Goal: Information Seeking & Learning: Understand process/instructions

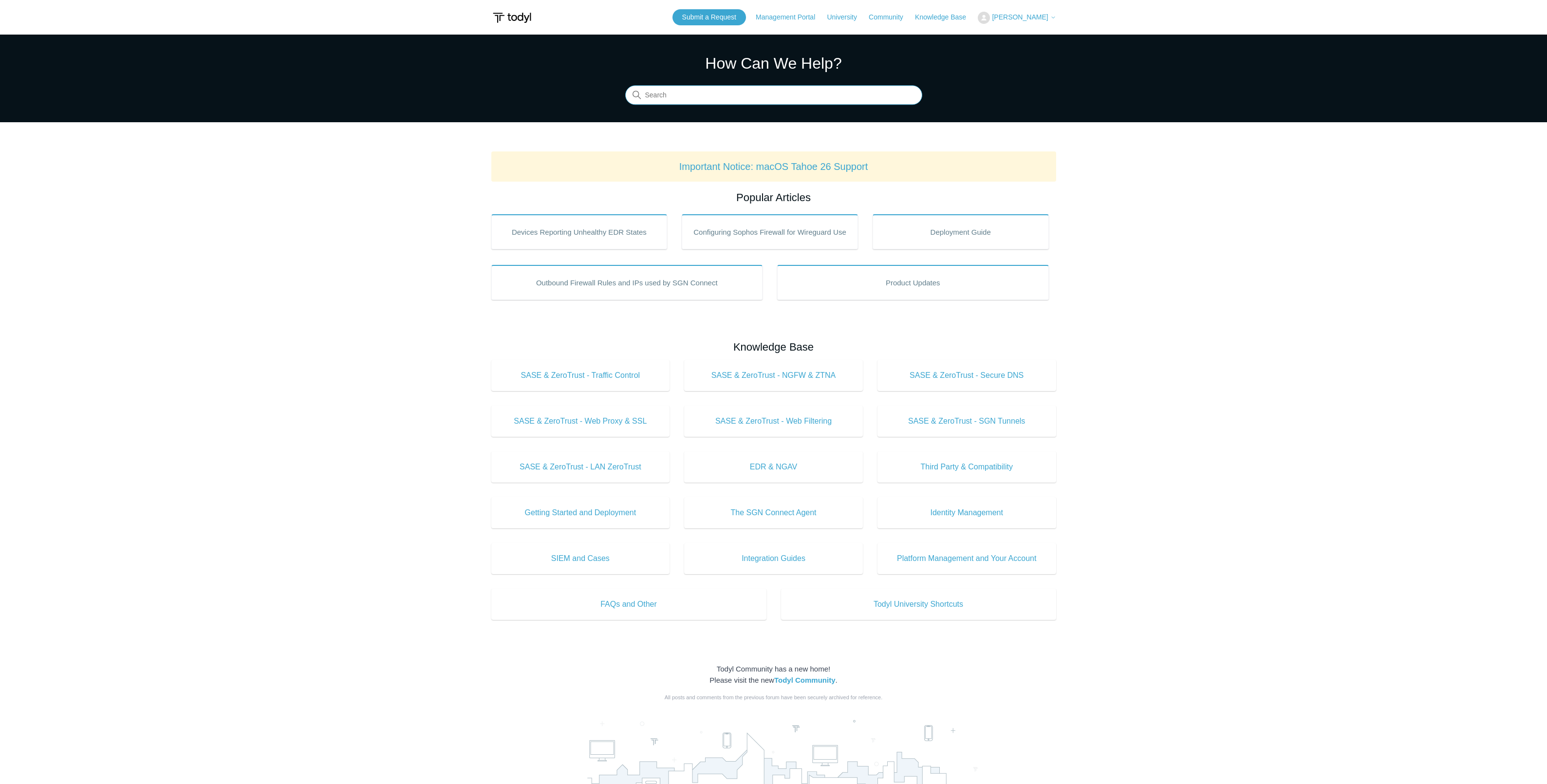
click at [742, 93] on input "Search" at bounding box center [774, 95] width 297 height 19
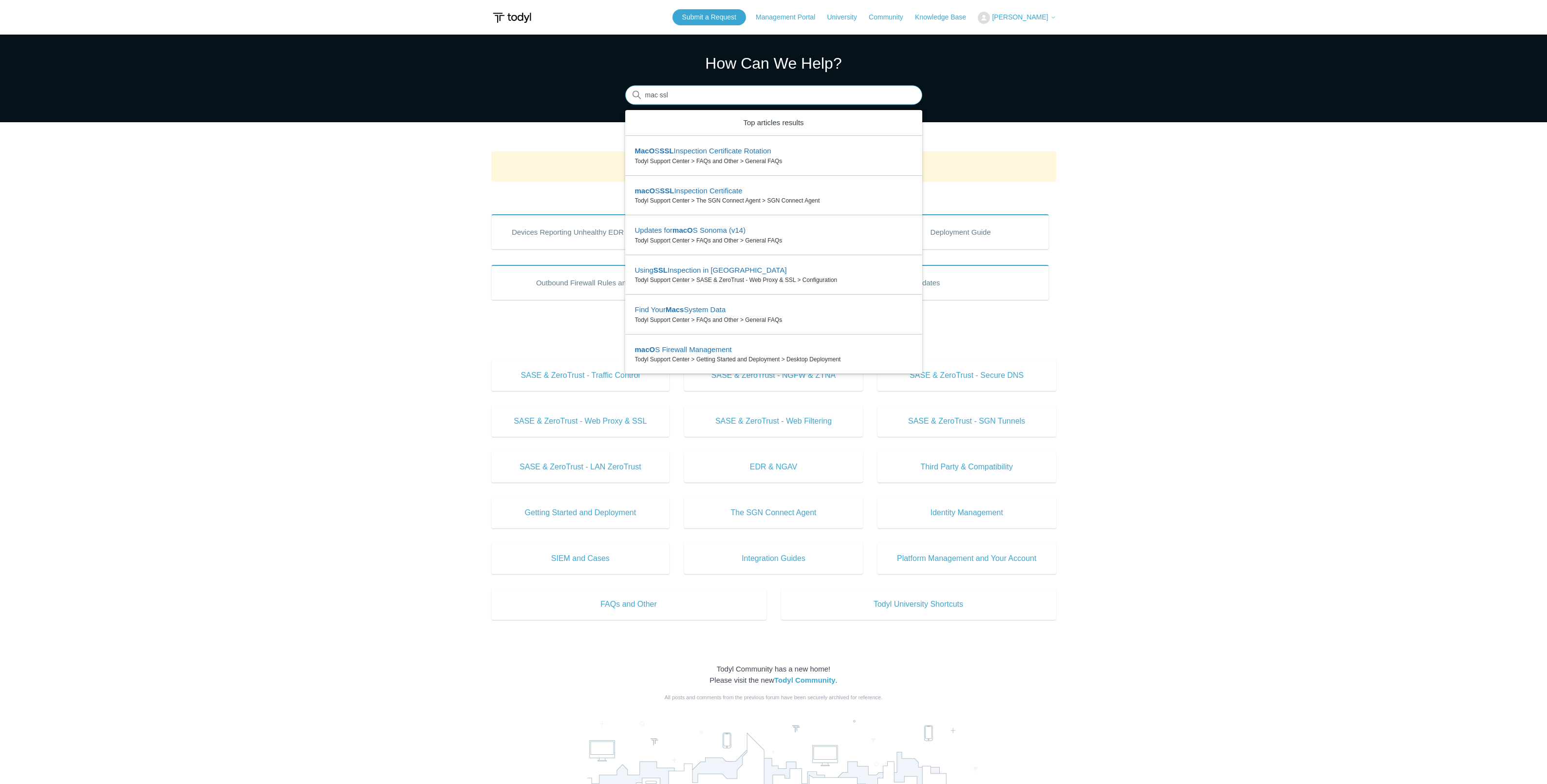
type input "mac ssl"
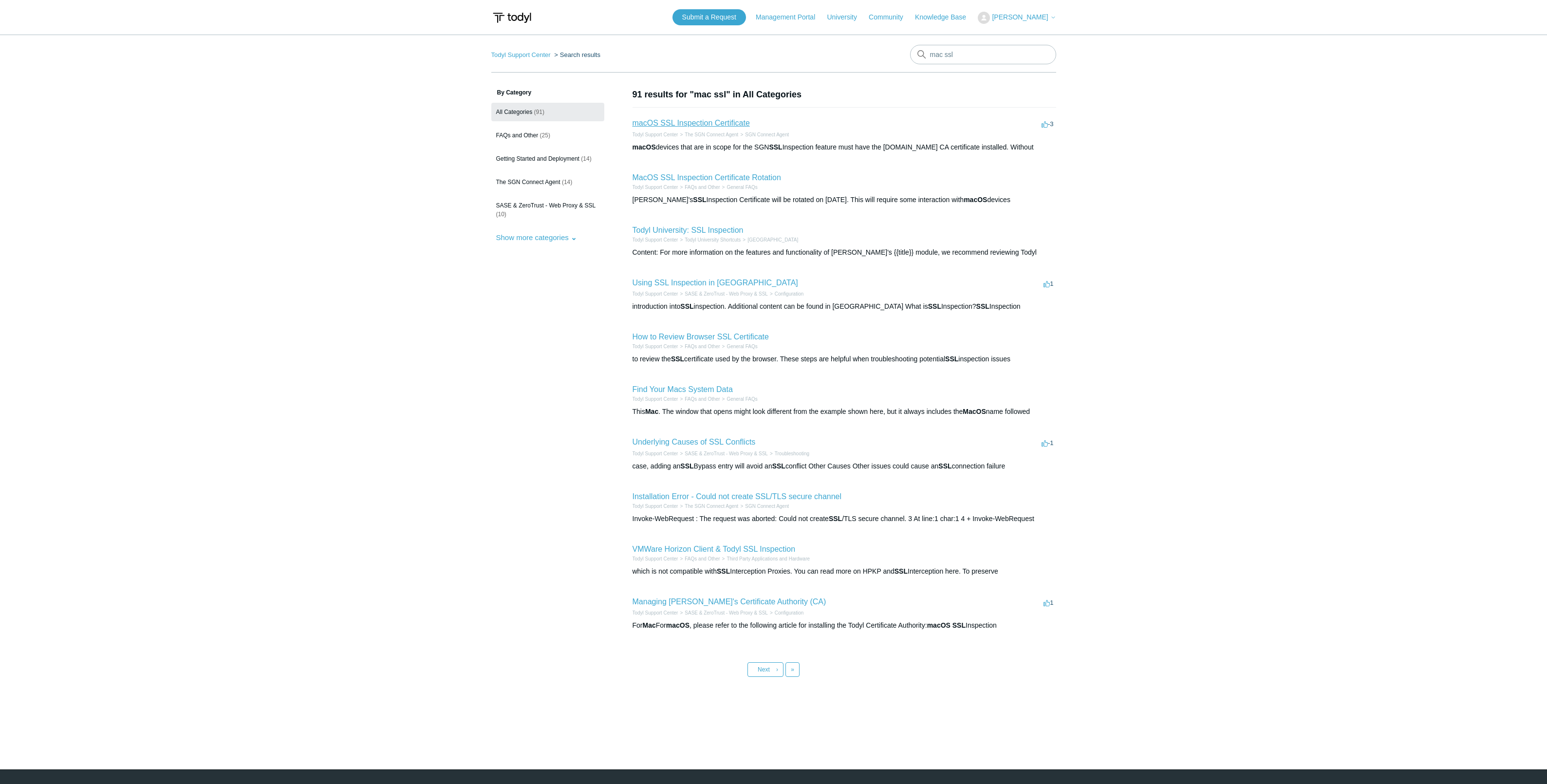
click at [700, 125] on link "macOS SSL Inspection Certificate" at bounding box center [691, 123] width 118 height 8
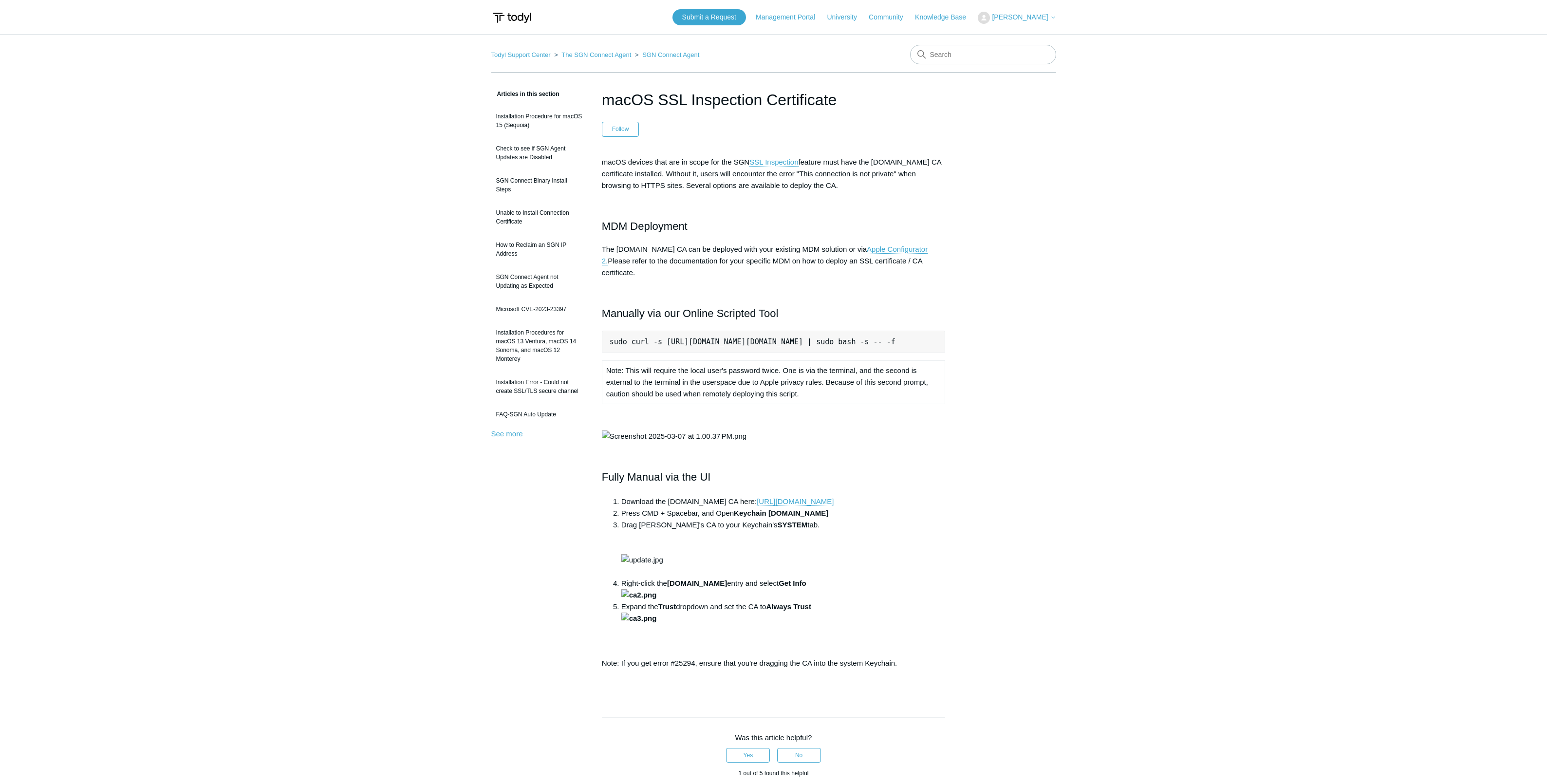
click at [666, 330] on pre "sudo curl -s https://download.todyl.com/misc/macOS-install-CA.sh | sudo bash -s…" at bounding box center [773, 341] width 344 height 22
drag, startPoint x: 609, startPoint y: 330, endPoint x: 970, endPoint y: 336, distance: 361.0
click at [970, 336] on div "Articles in this section Installation Procedure for macOS 15 (Sequoia) Check to…" at bounding box center [774, 565] width 565 height 953
copy pre "sudo curl -s https://download.todyl.com/misc/macOS-install-CA.sh | sudo bash -s…"
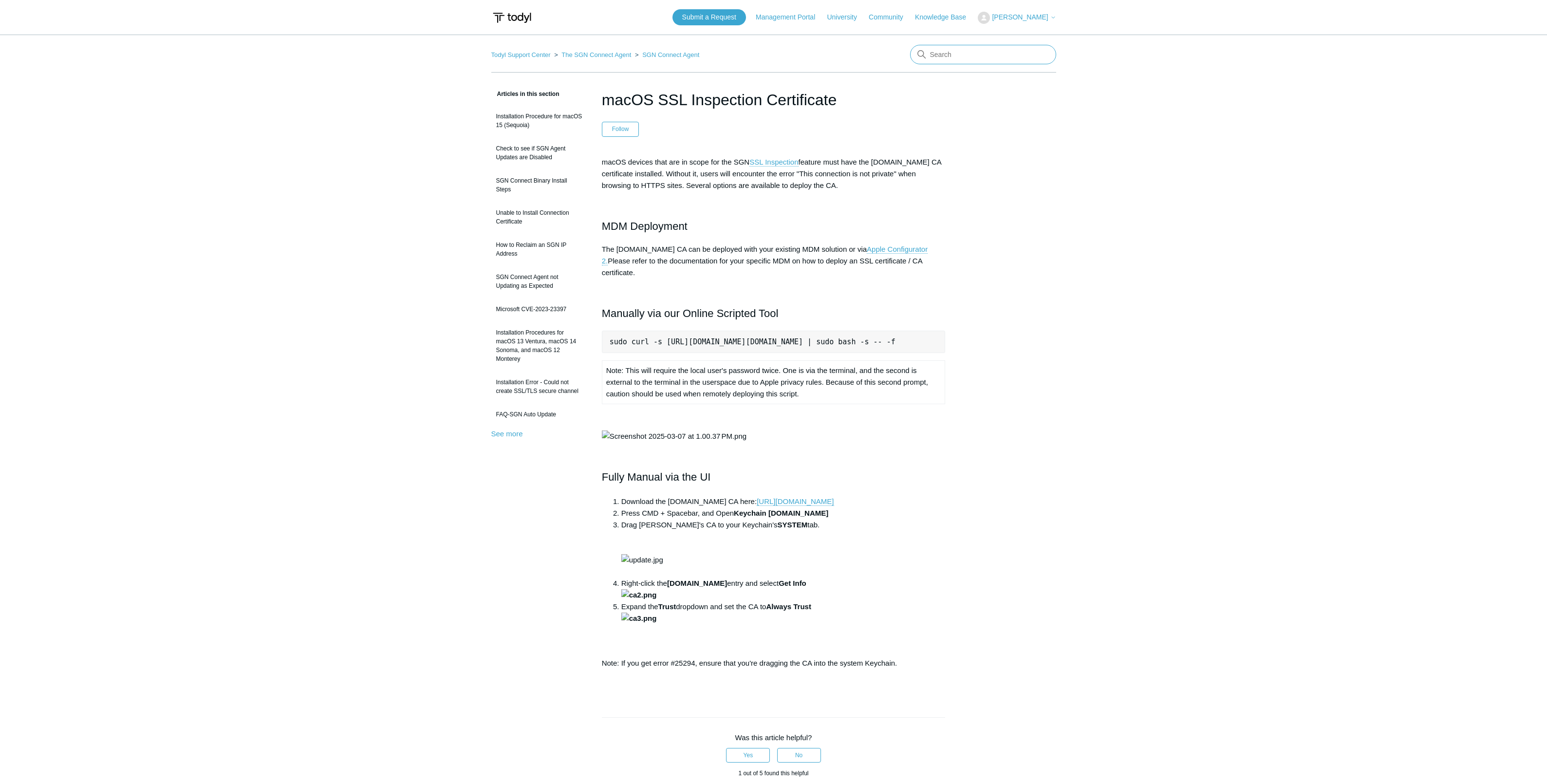
click at [970, 52] on input "Search" at bounding box center [983, 55] width 146 height 19
type input "mac"
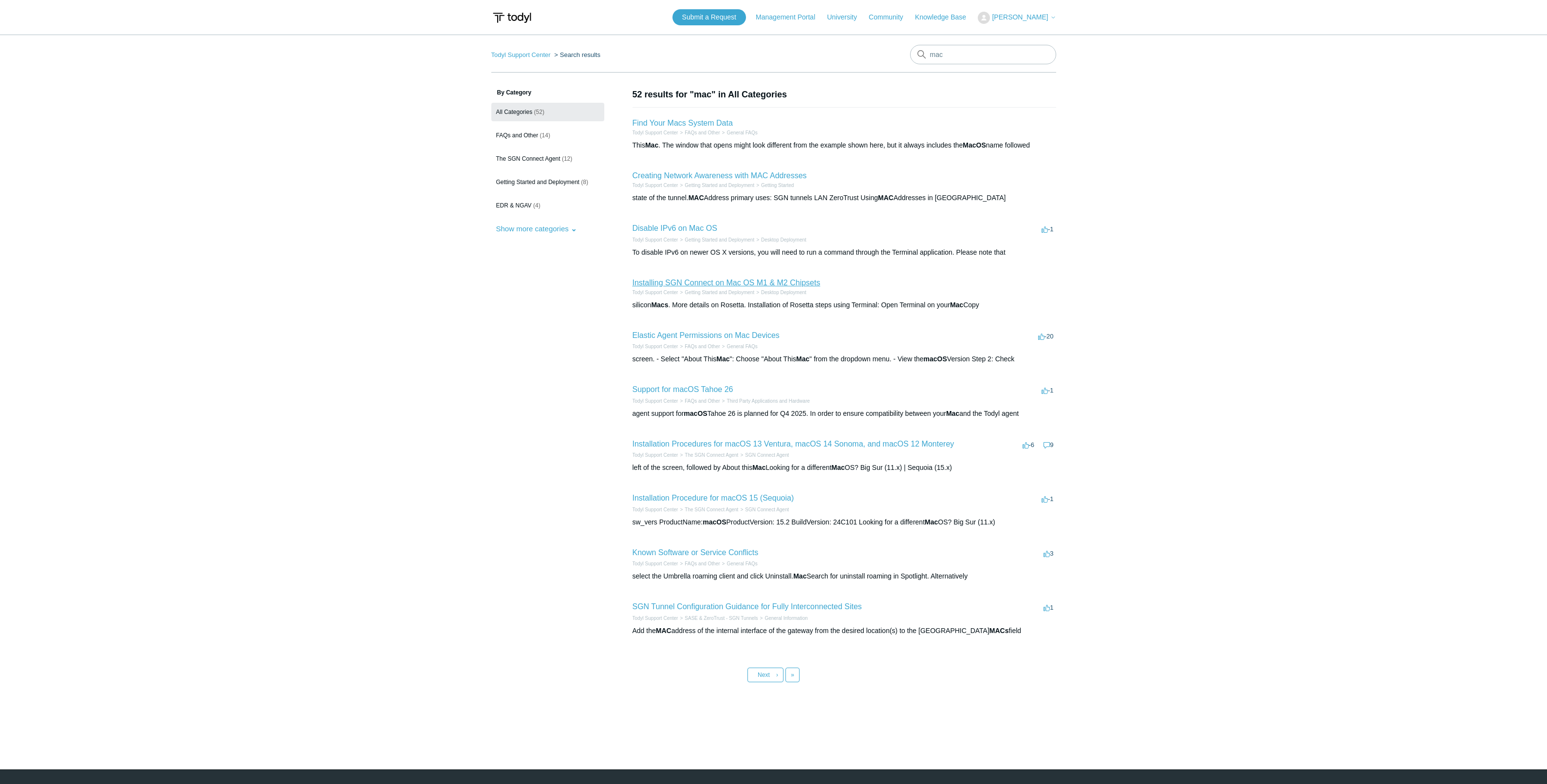
click at [751, 284] on link "Installing SGN Connect on Mac OS M1 & M2 Chipsets" at bounding box center [726, 282] width 188 height 8
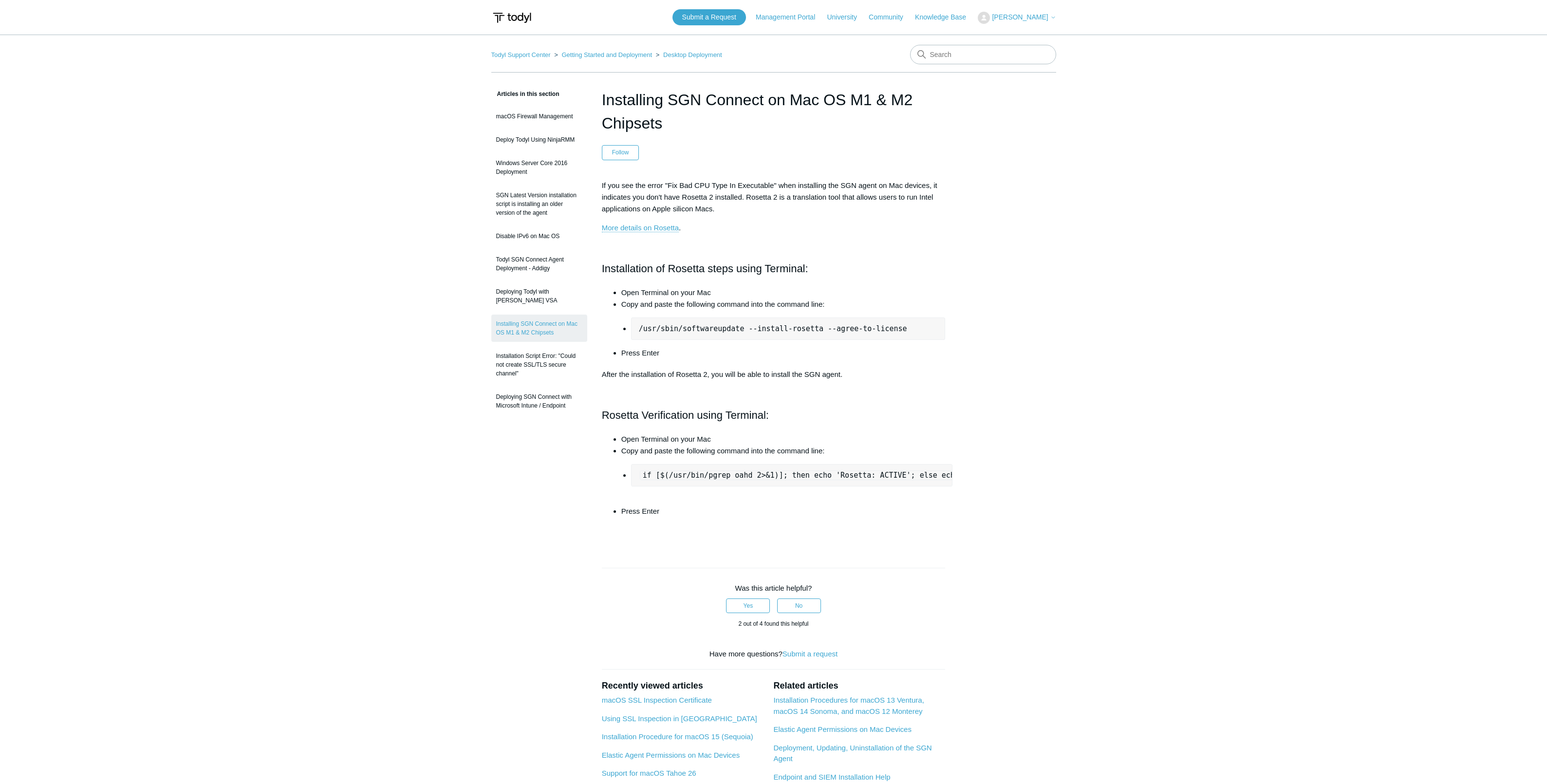
drag, startPoint x: 674, startPoint y: 329, endPoint x: 647, endPoint y: 327, distance: 27.1
click at [674, 329] on pre "/usr/sbin/softwareupdate --install-rosetta --agree-to-license" at bounding box center [788, 329] width 315 height 22
drag, startPoint x: 639, startPoint y: 329, endPoint x: 937, endPoint y: 336, distance: 298.1
click at [937, 336] on pre "/usr/sbin/softwareupdate --install-rosetta --agree-to-license" at bounding box center [788, 329] width 315 height 22
copy pre "/usr/sbin/softwareupdate --install-rosetta --agree-to-license"
